Goal: Transaction & Acquisition: Purchase product/service

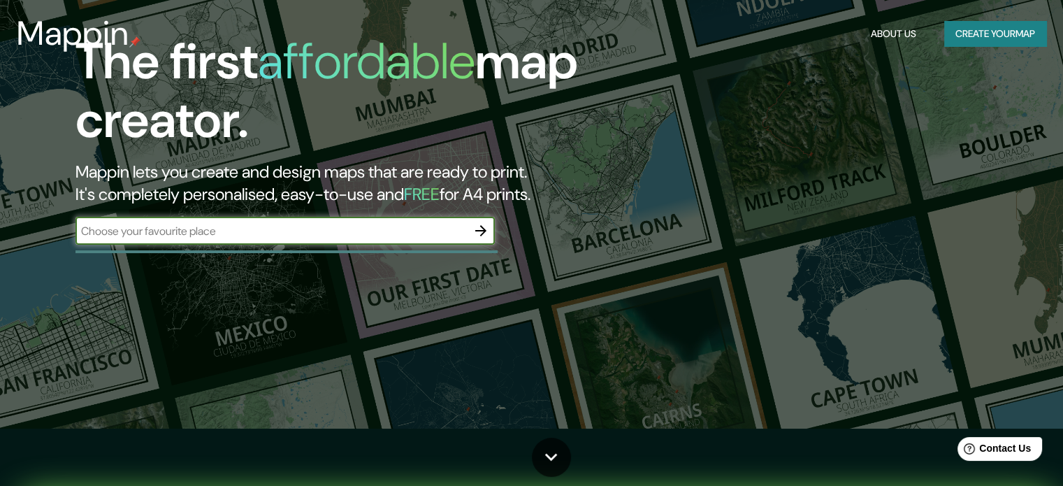
scroll to position [58, 0]
click at [379, 237] on input "text" at bounding box center [270, 230] width 391 height 16
type input "t"
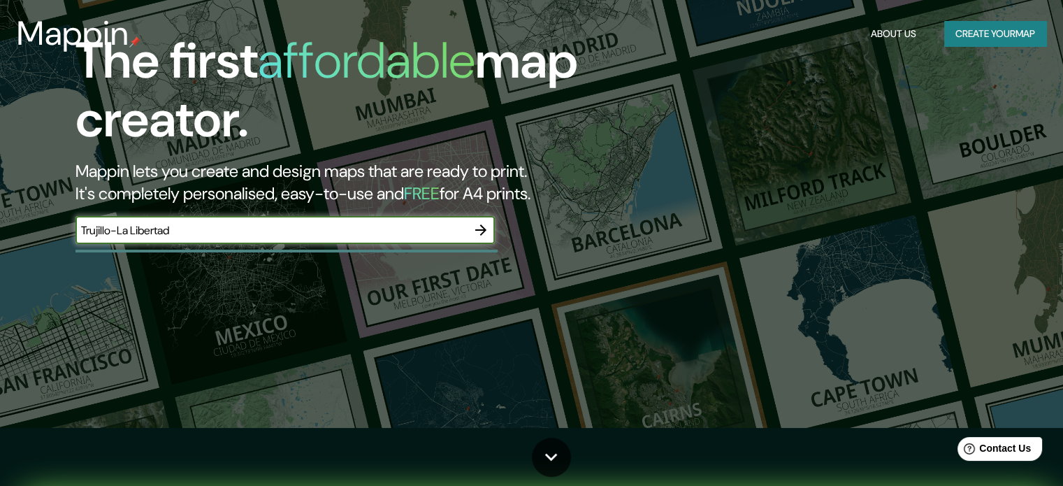
type input "Trujillo-La Libertad"
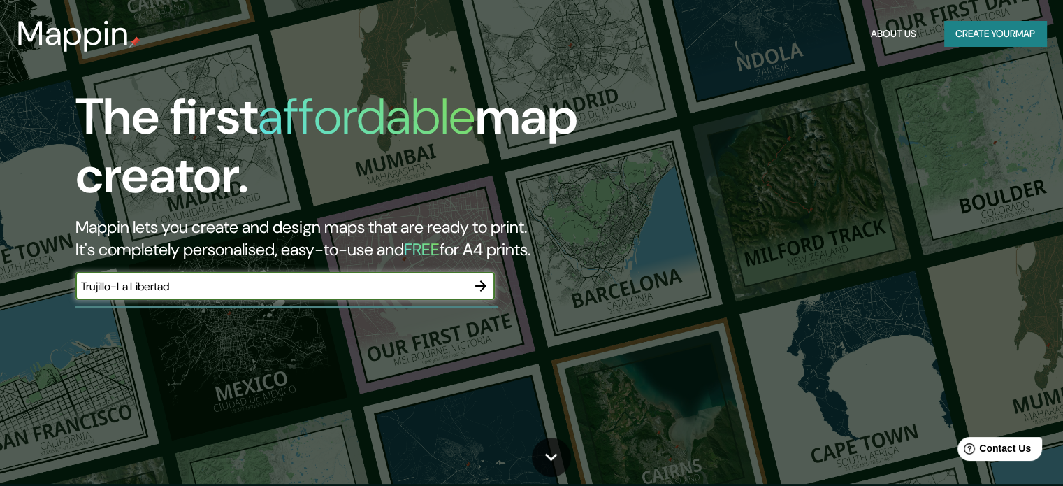
scroll to position [1, 0]
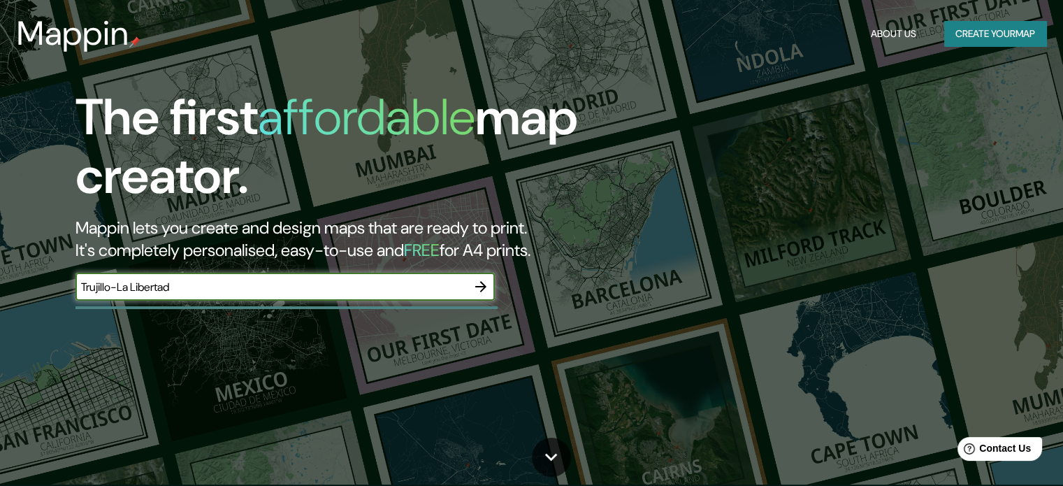
click at [481, 281] on icon "button" at bounding box center [480, 286] width 17 height 17
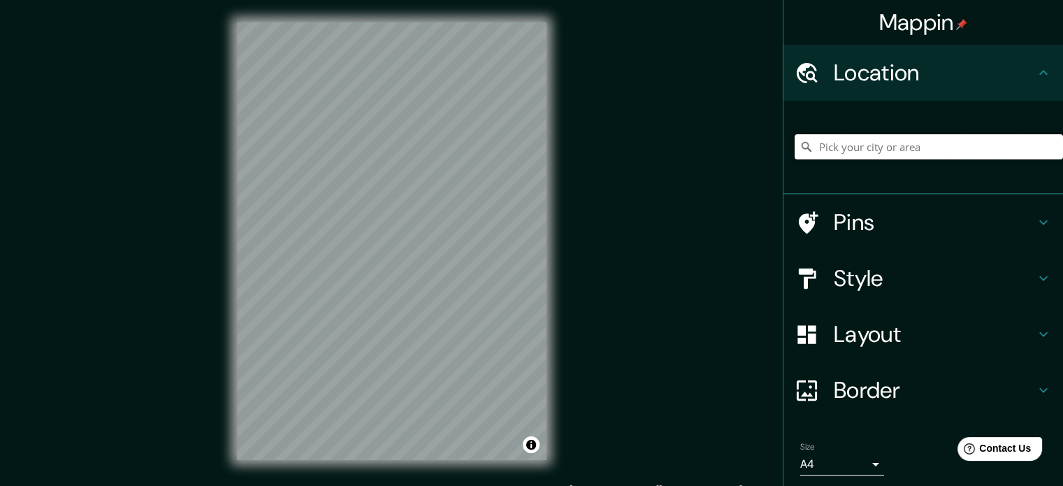
click at [855, 150] on input "Pick your city or area" at bounding box center [929, 146] width 268 height 25
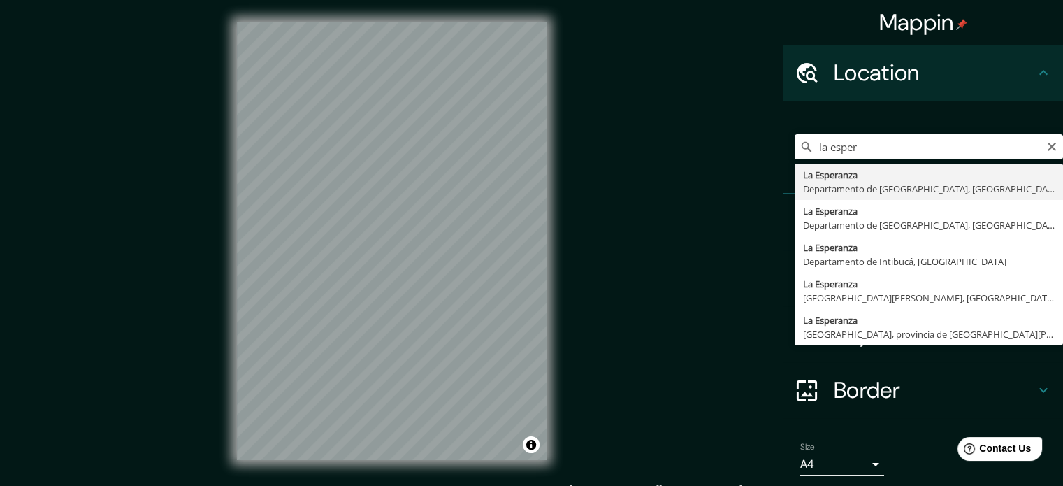
type input "La Esperanza, [GEOGRAPHIC_DATA], [GEOGRAPHIC_DATA]"
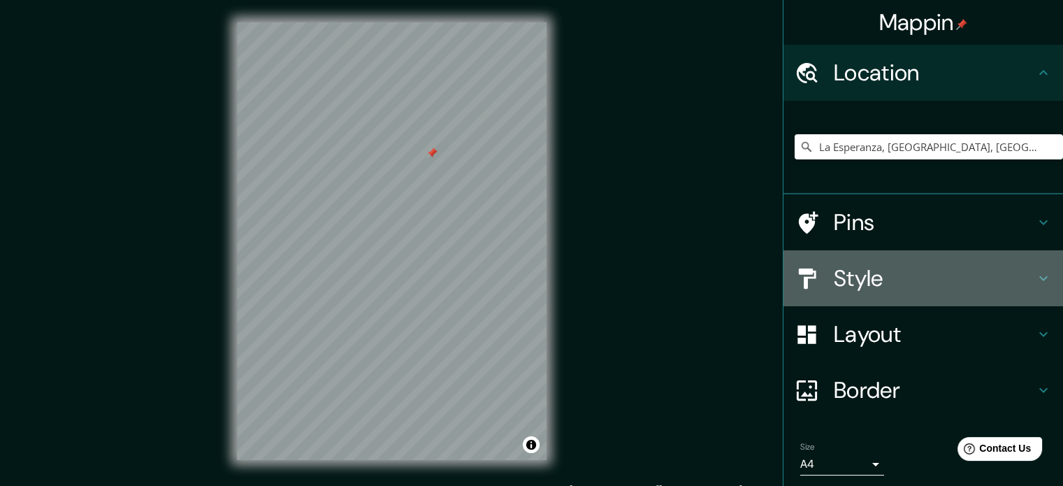
click at [864, 277] on h4 "Style" at bounding box center [934, 278] width 201 height 28
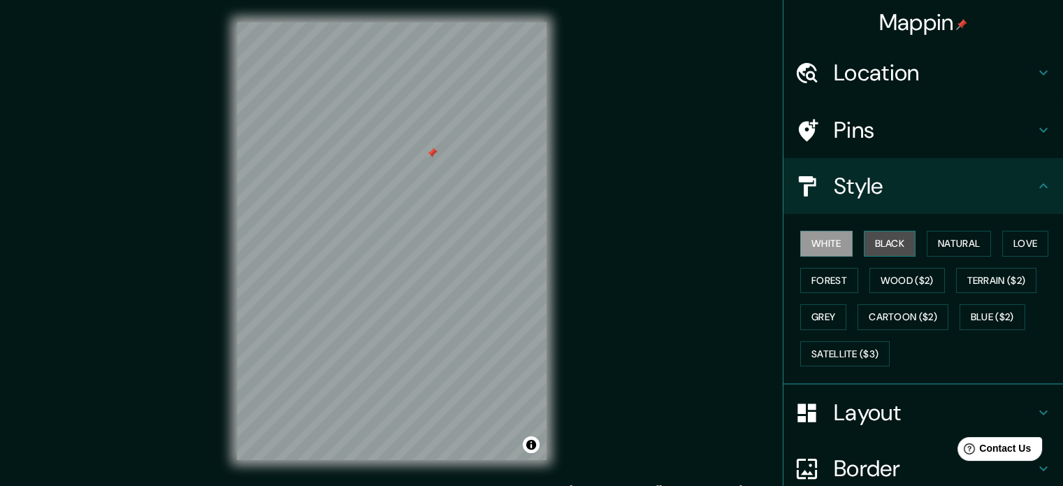
click at [872, 238] on button "Black" at bounding box center [890, 244] width 52 height 26
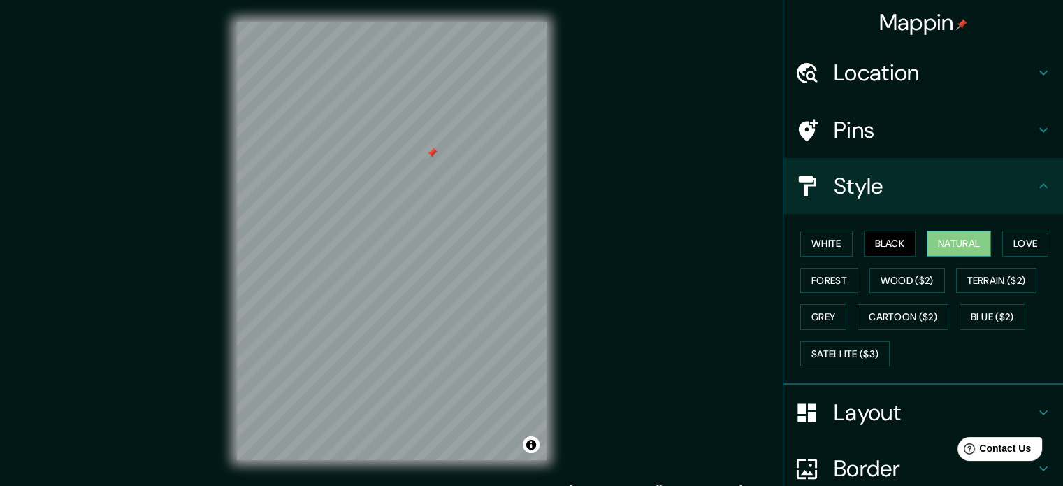
click at [943, 234] on button "Natural" at bounding box center [959, 244] width 64 height 26
click at [1010, 242] on button "Love" at bounding box center [1025, 244] width 46 height 26
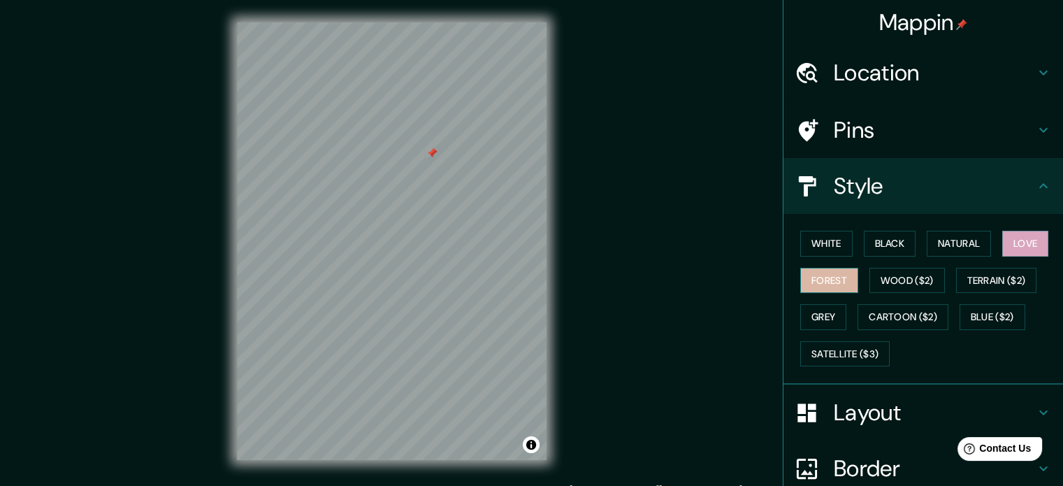
click at [813, 273] on button "Forest" at bounding box center [829, 281] width 58 height 26
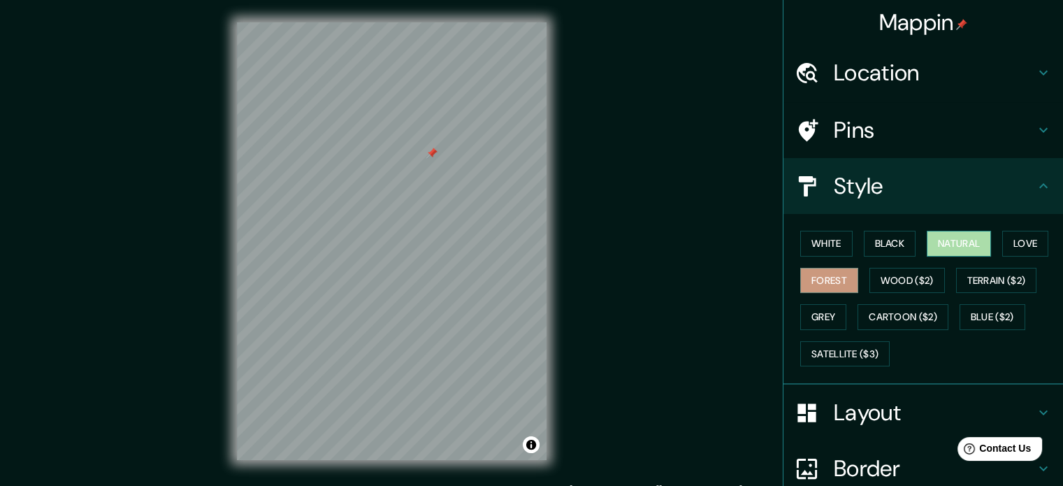
click at [932, 233] on button "Natural" at bounding box center [959, 244] width 64 height 26
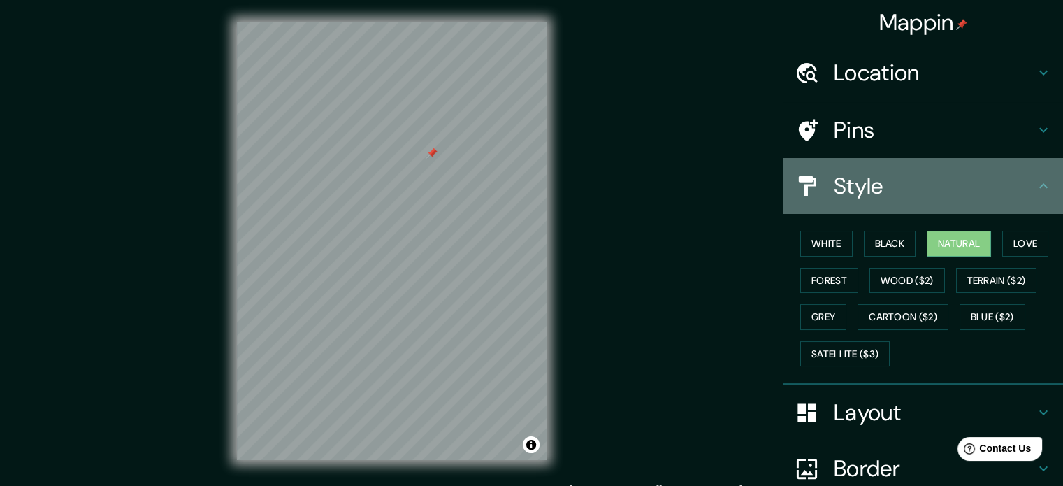
click at [1035, 184] on icon at bounding box center [1043, 185] width 17 height 17
click at [1022, 184] on h4 "Style" at bounding box center [934, 186] width 201 height 28
click at [1040, 185] on icon at bounding box center [1043, 185] width 17 height 17
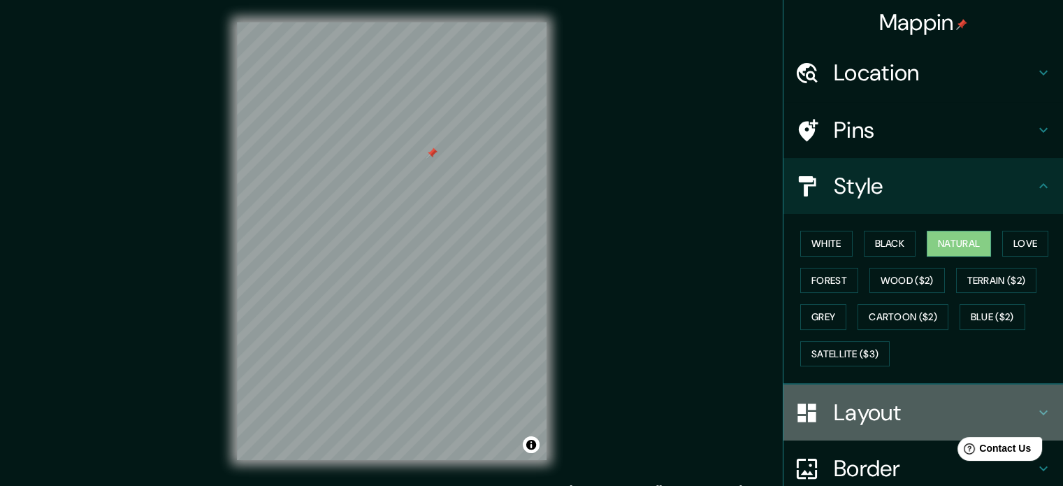
click at [844, 413] on h4 "Layout" at bounding box center [934, 412] width 201 height 28
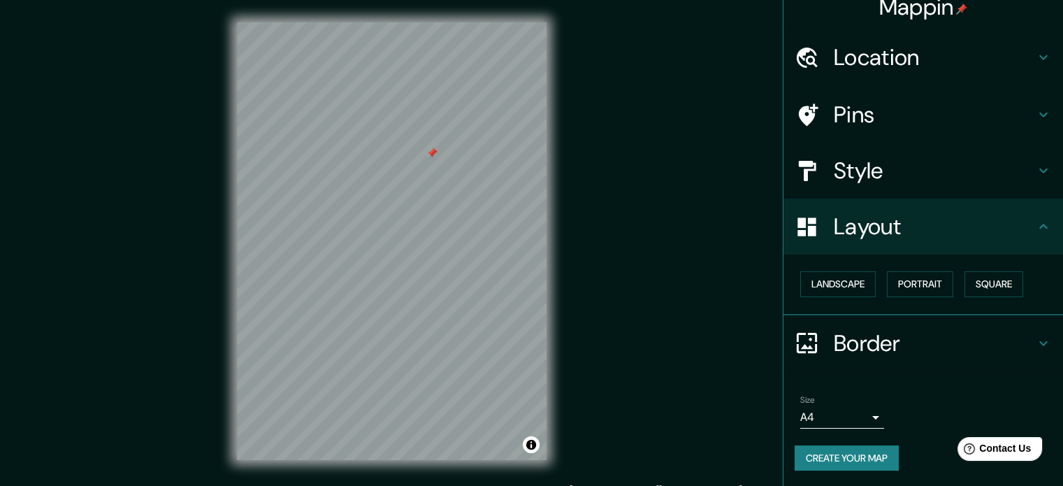
scroll to position [18, 0]
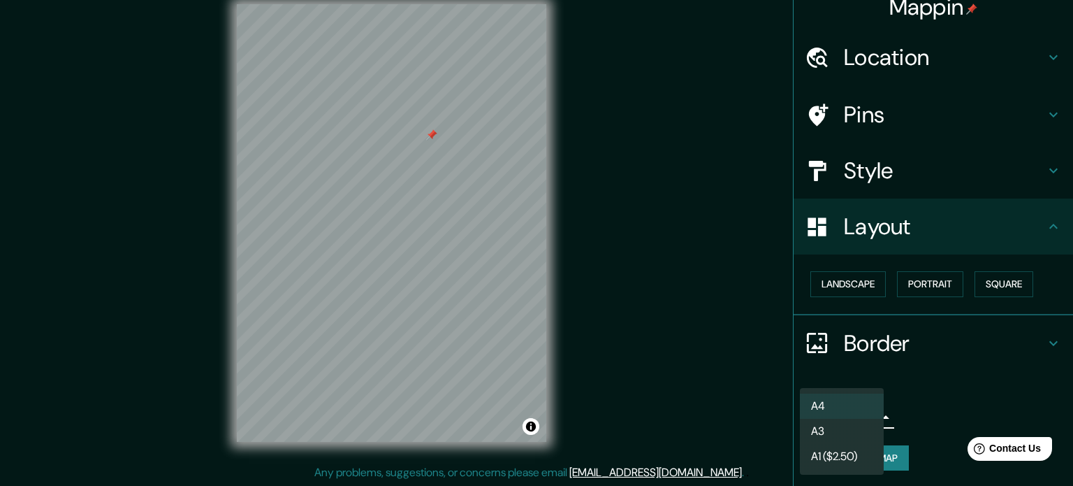
click at [870, 411] on body "Mappin Location [GEOGRAPHIC_DATA], [GEOGRAPHIC_DATA], [GEOGRAPHIC_DATA] Pins St…" at bounding box center [536, 225] width 1073 height 486
click at [823, 435] on li "A3" at bounding box center [842, 431] width 84 height 25
type input "a4"
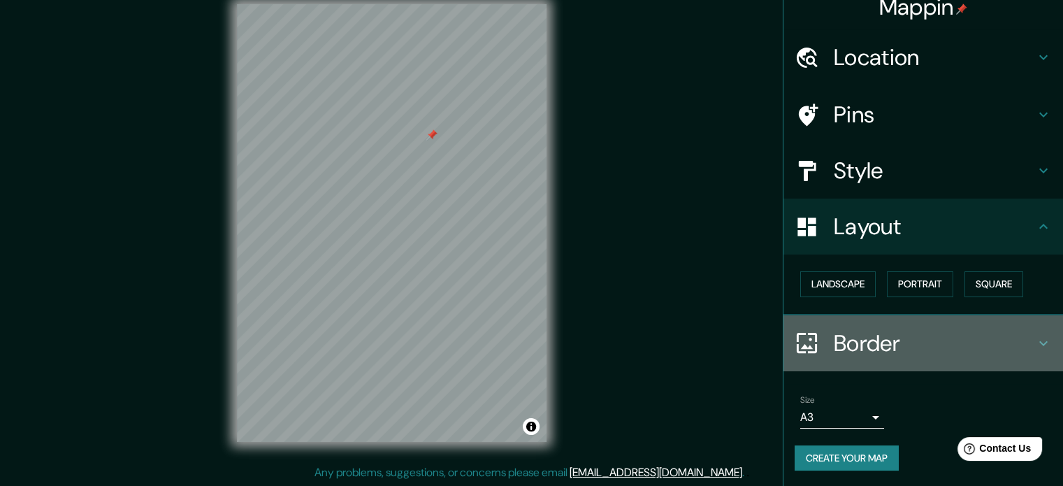
click at [1035, 346] on icon at bounding box center [1043, 343] width 17 height 17
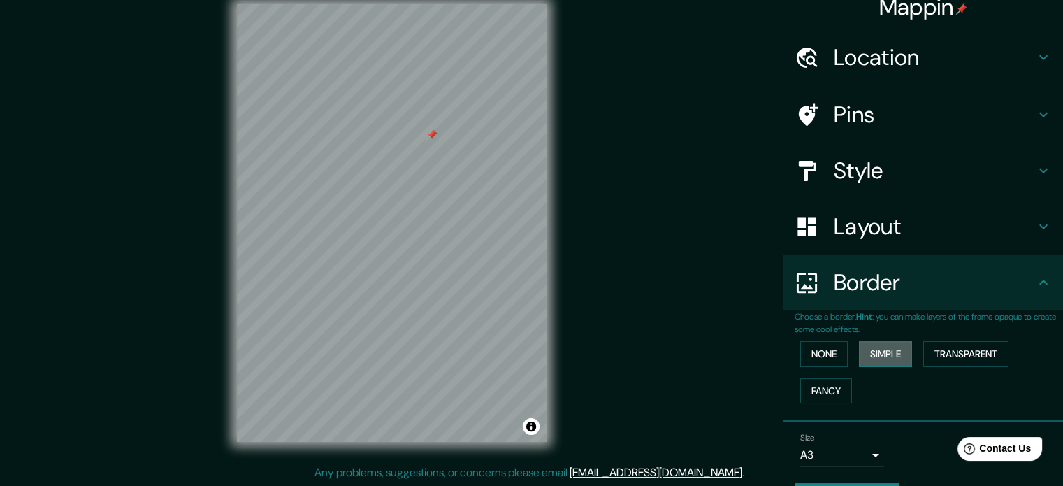
click at [865, 352] on button "Simple" at bounding box center [885, 354] width 53 height 26
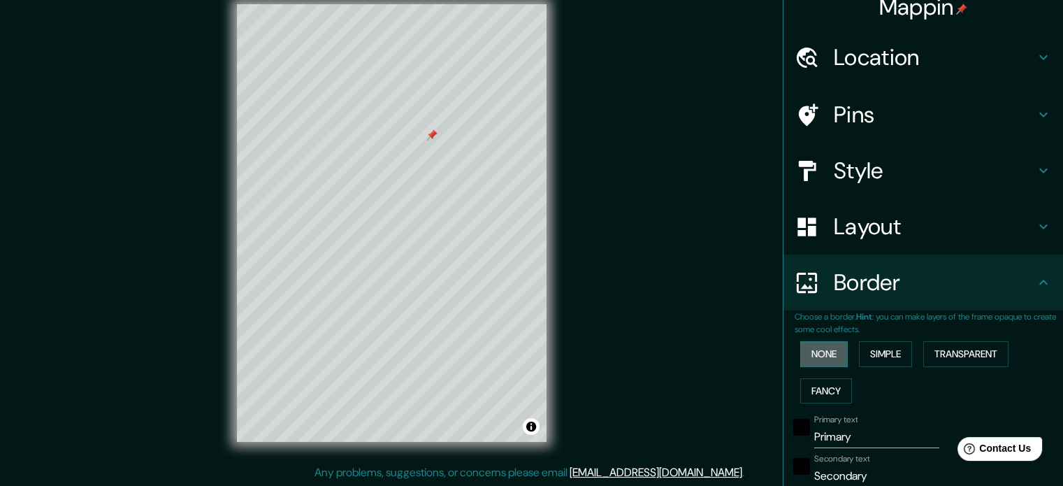
click at [802, 357] on button "None" at bounding box center [824, 354] width 48 height 26
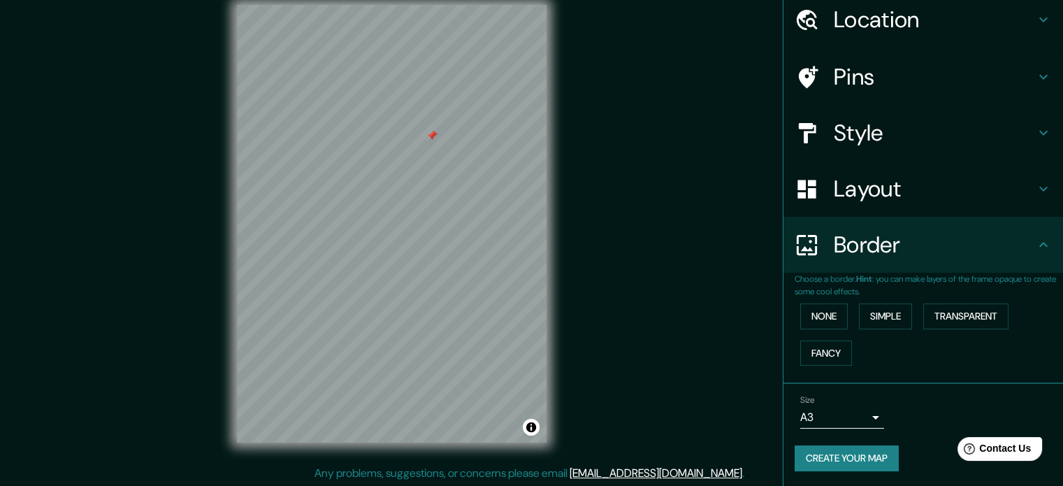
scroll to position [0, 0]
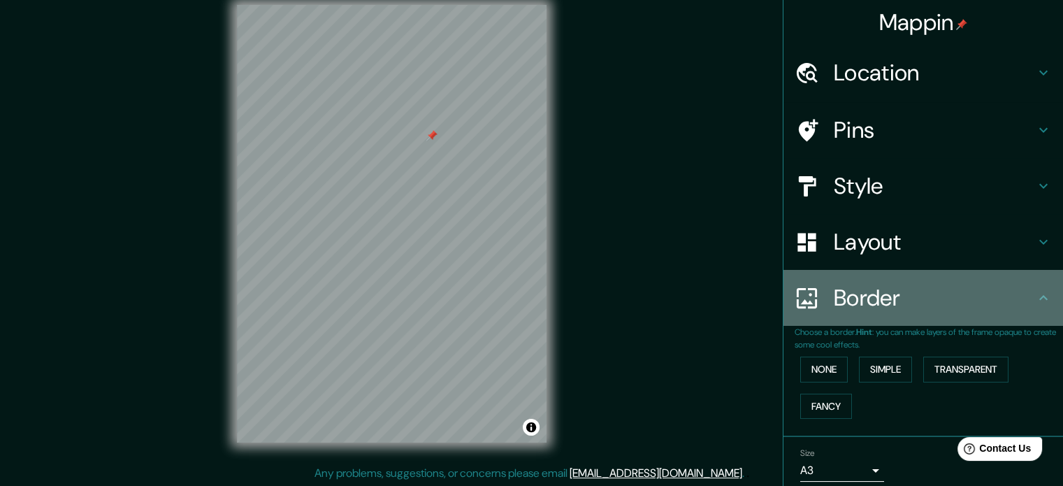
click at [1035, 296] on icon at bounding box center [1043, 297] width 17 height 17
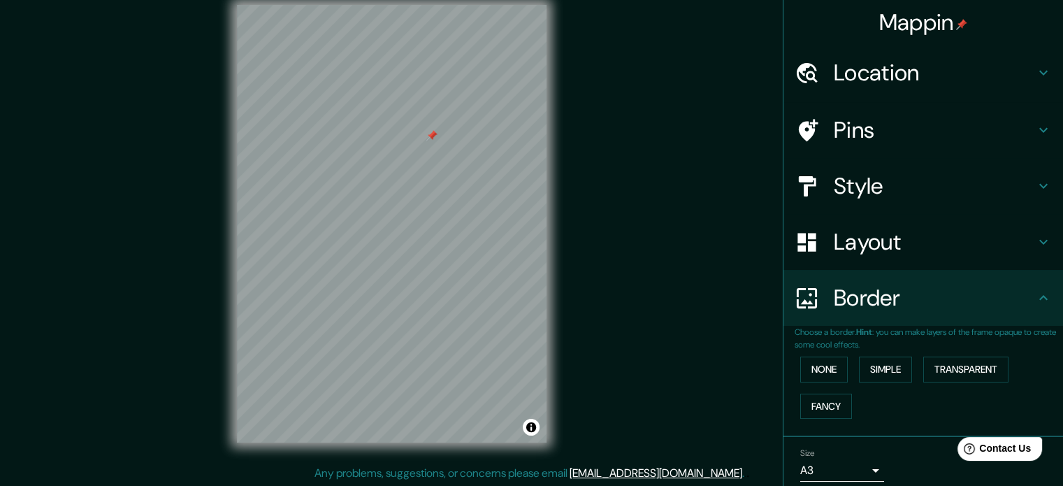
scroll to position [53, 0]
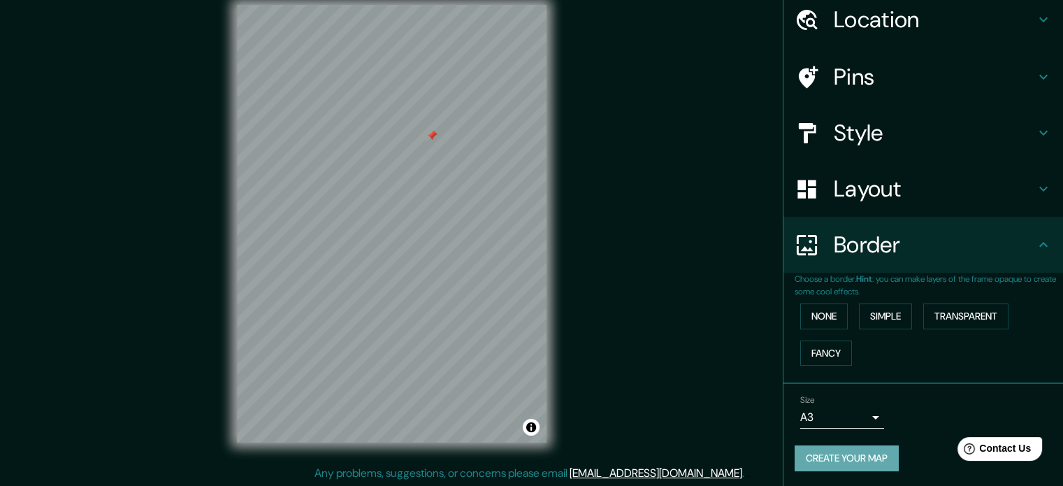
click at [814, 462] on button "Create your map" at bounding box center [847, 458] width 104 height 26
click at [430, 143] on div at bounding box center [431, 139] width 11 height 11
click at [888, 83] on h4 "Pins" at bounding box center [934, 77] width 201 height 28
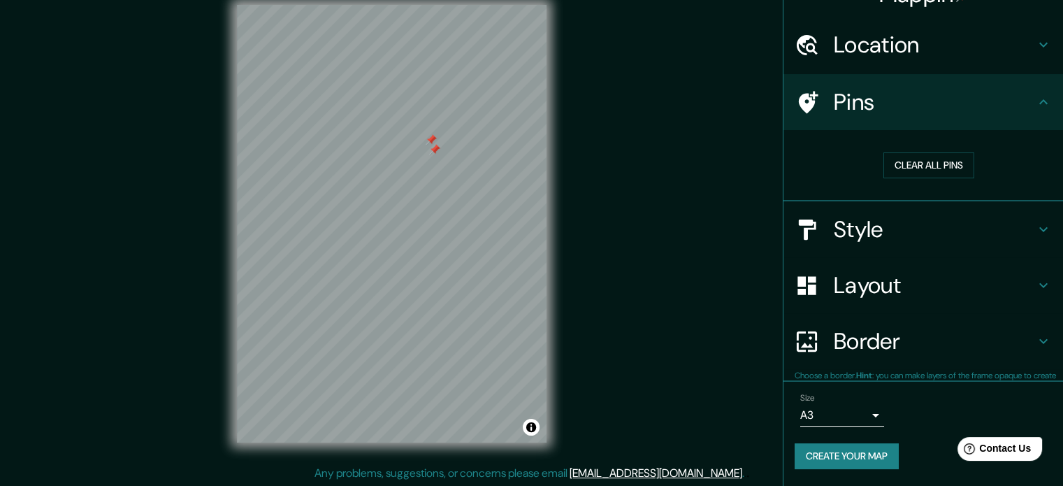
scroll to position [27, 0]
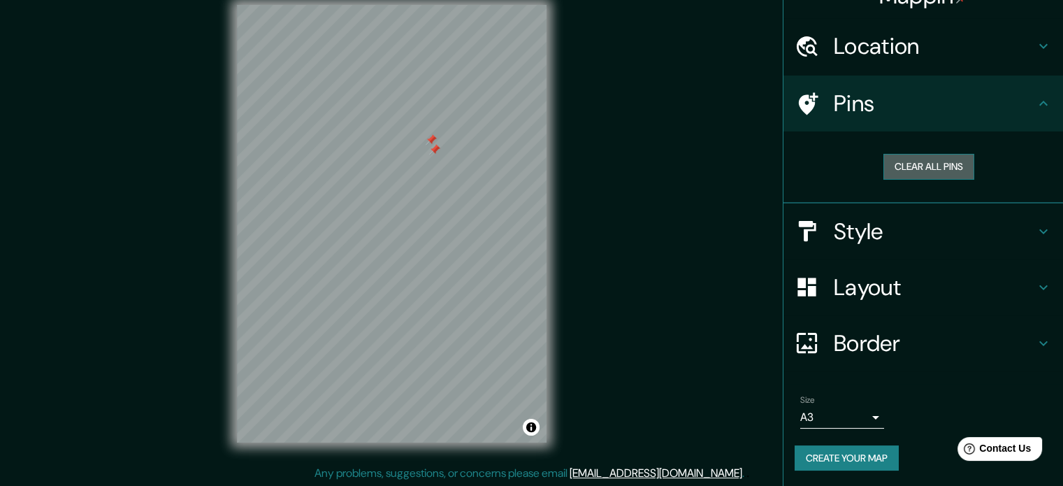
click at [920, 167] on button "Clear all pins" at bounding box center [928, 167] width 91 height 26
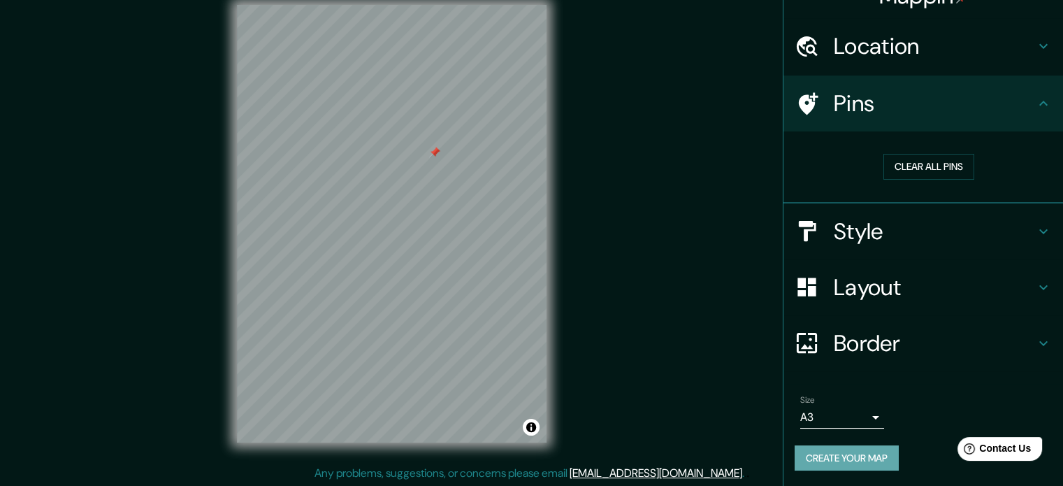
click at [827, 458] on button "Create your map" at bounding box center [847, 458] width 104 height 26
click at [1035, 340] on icon at bounding box center [1043, 343] width 17 height 17
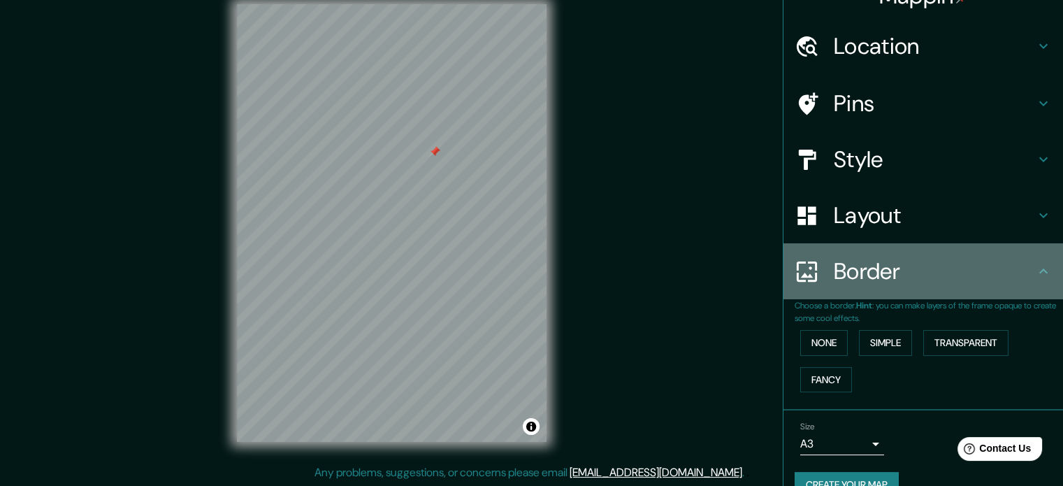
click at [1035, 272] on icon at bounding box center [1043, 271] width 17 height 17
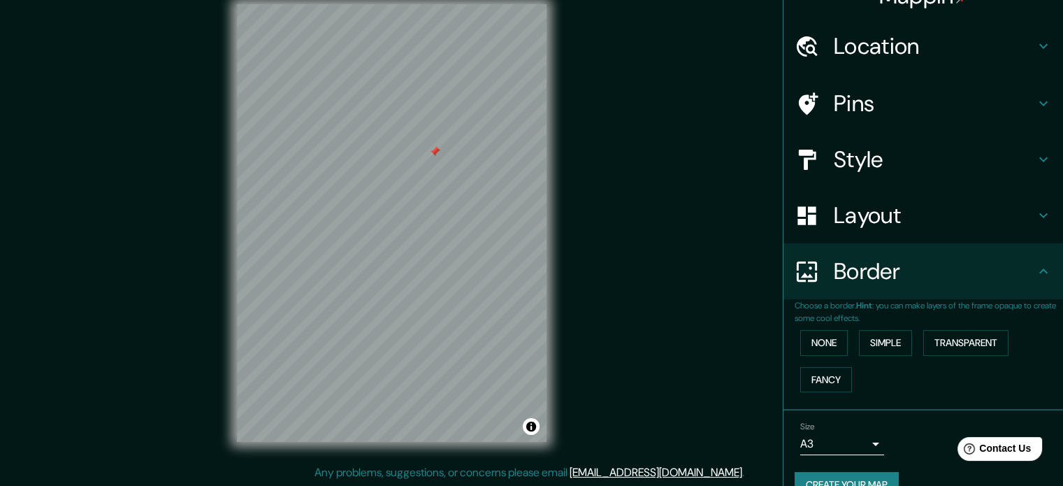
click at [1035, 264] on icon at bounding box center [1043, 271] width 17 height 17
click at [918, 419] on div "Size A3 a4" at bounding box center [923, 438] width 257 height 45
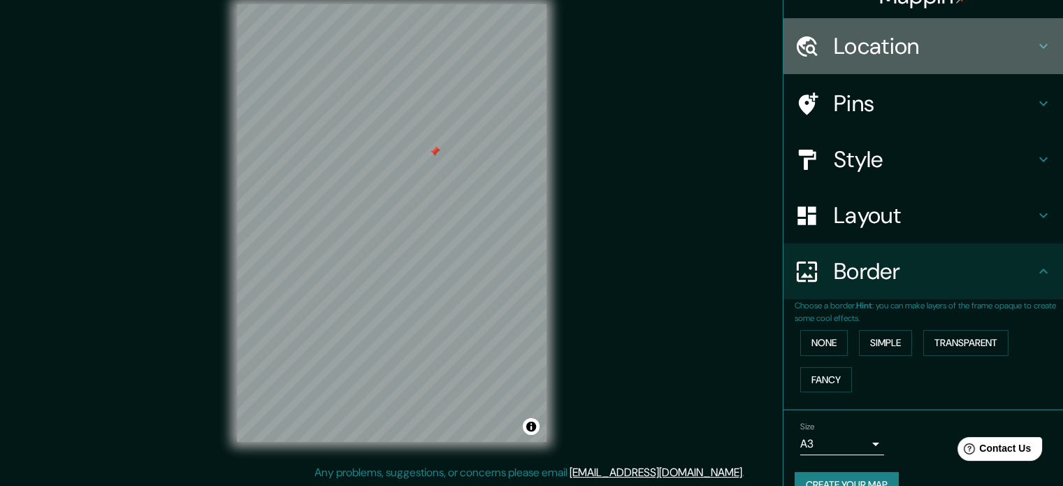
click at [1003, 38] on h4 "Location" at bounding box center [934, 46] width 201 height 28
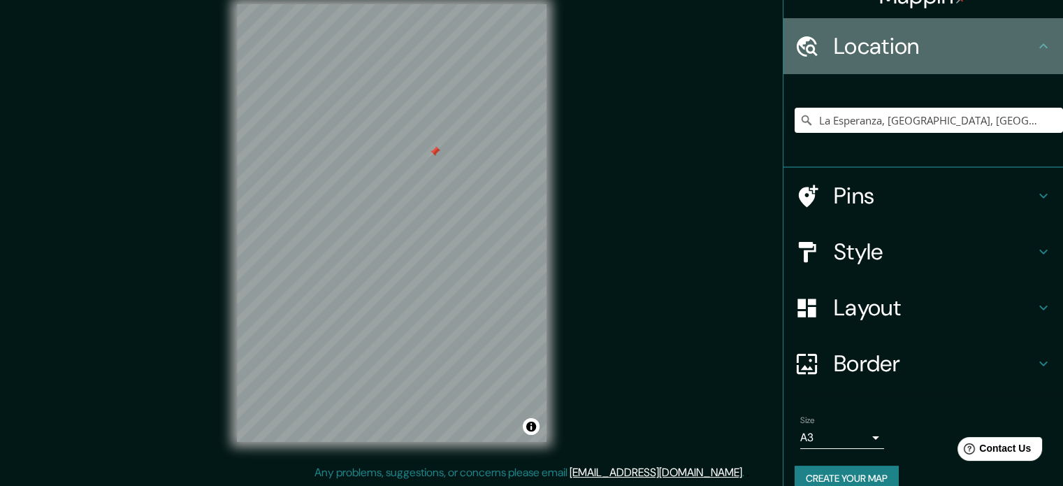
click at [983, 51] on h4 "Location" at bounding box center [934, 46] width 201 height 28
click at [1035, 43] on icon at bounding box center [1043, 46] width 17 height 17
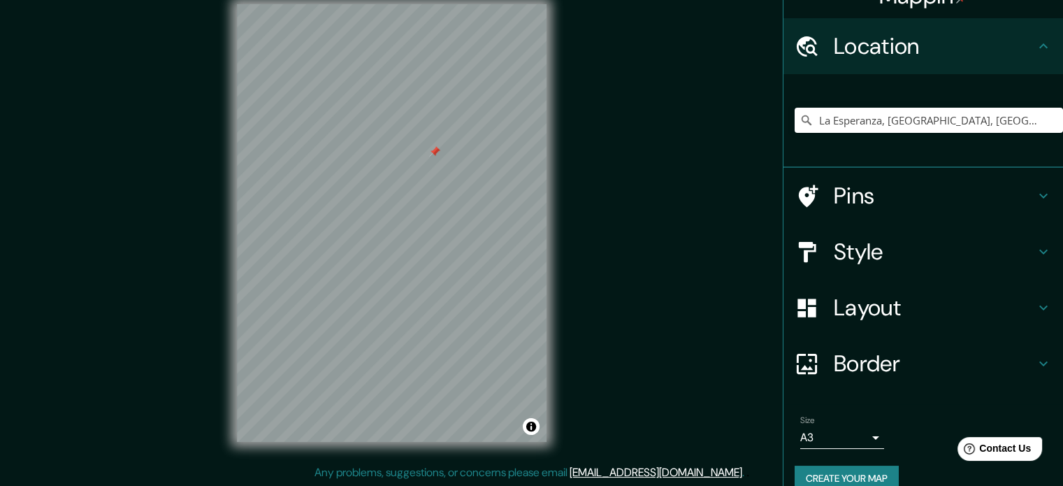
scroll to position [0, 0]
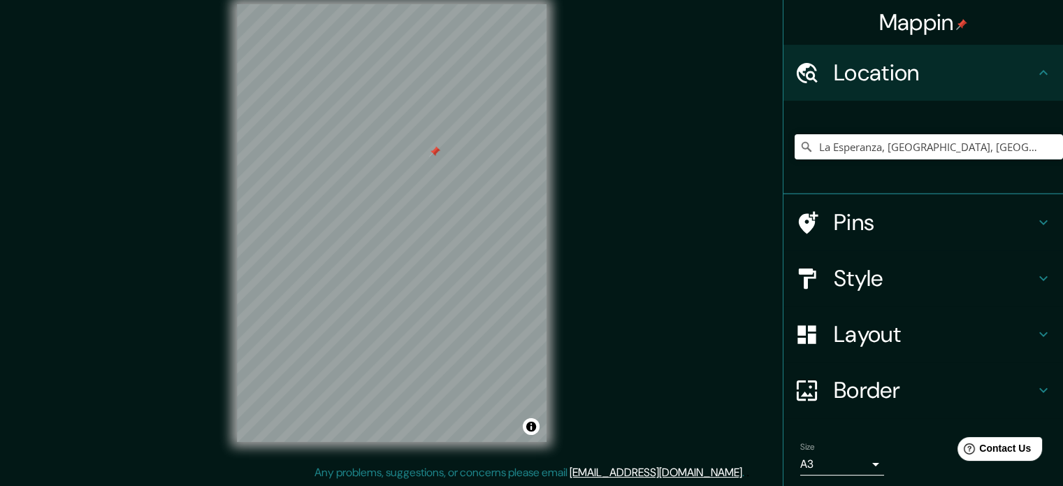
drag, startPoint x: 671, startPoint y: 86, endPoint x: 609, endPoint y: 131, distance: 76.0
click at [609, 131] on div "Mappin Location [GEOGRAPHIC_DATA], [GEOGRAPHIC_DATA], [GEOGRAPHIC_DATA] Pins St…" at bounding box center [531, 234] width 1063 height 505
